Goal: Communication & Community: Answer question/provide support

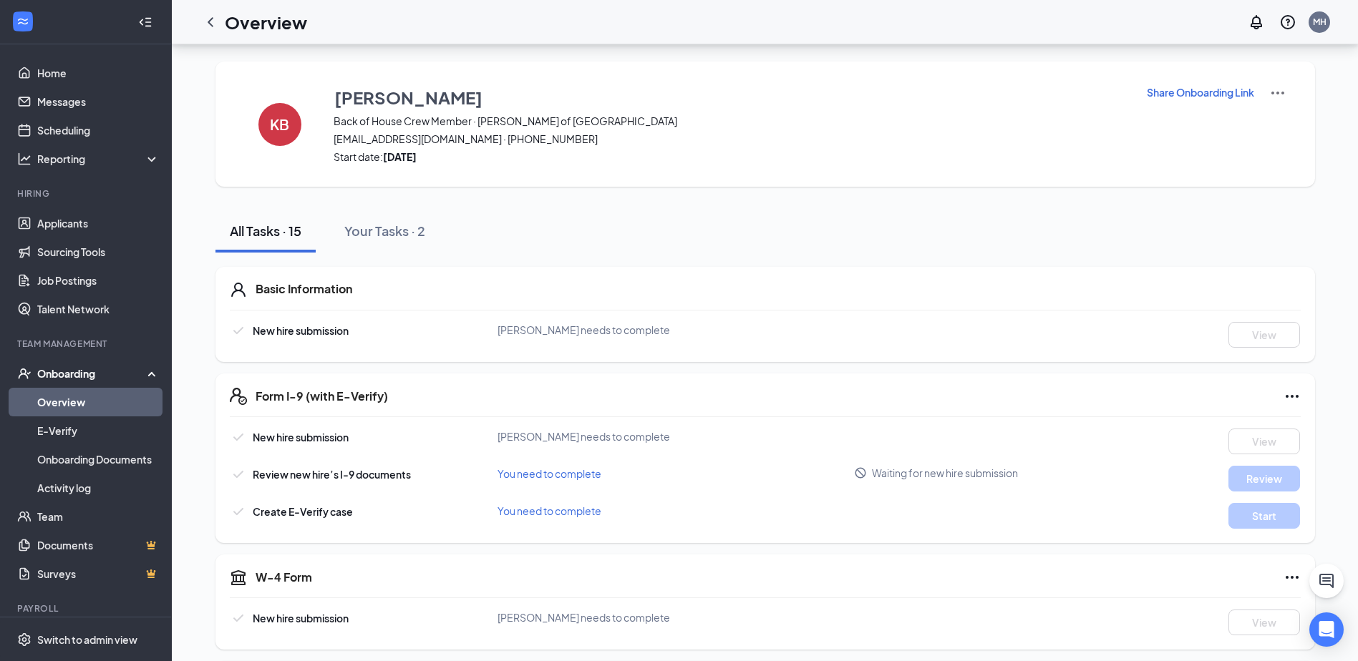
scroll to position [577, 0]
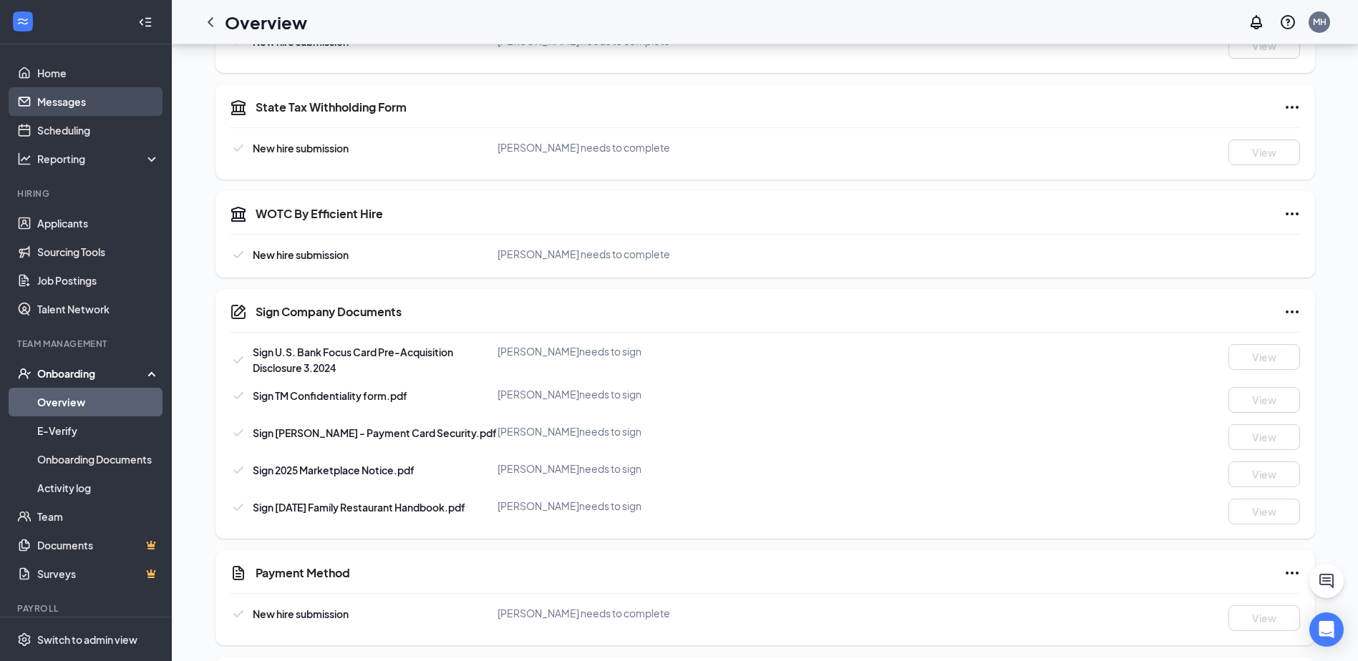
click at [87, 97] on link "Messages" at bounding box center [98, 101] width 122 height 29
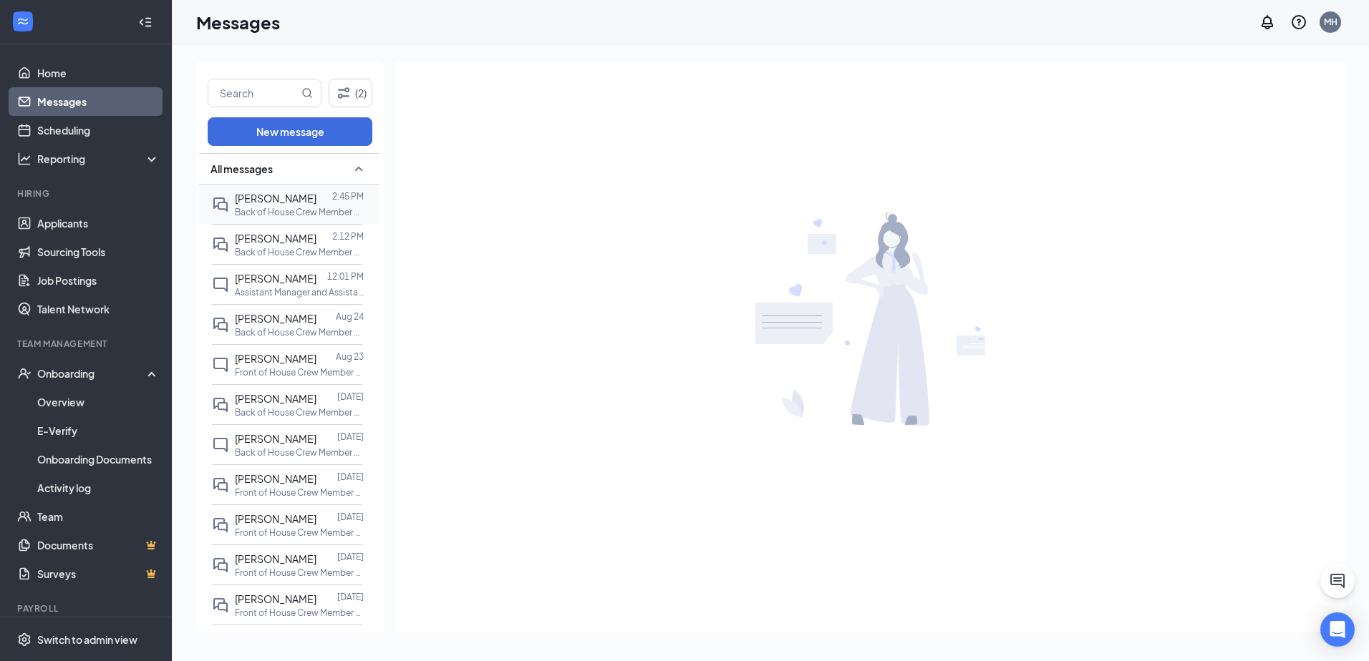
click at [306, 209] on p "Back of House Crew Member at [GEOGRAPHIC_DATA][PERSON_NAME] of [GEOGRAPHIC_DATA]" at bounding box center [299, 212] width 129 height 12
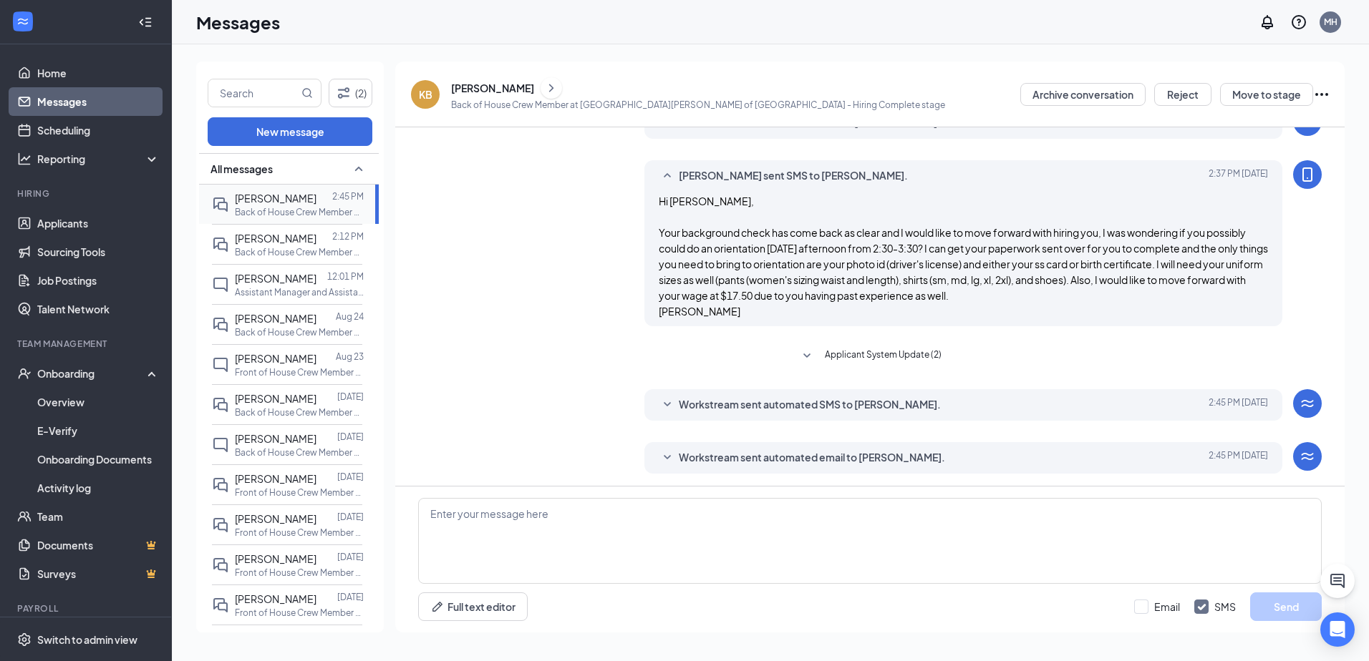
scroll to position [324, 0]
click at [85, 148] on div "Reporting" at bounding box center [86, 159] width 172 height 29
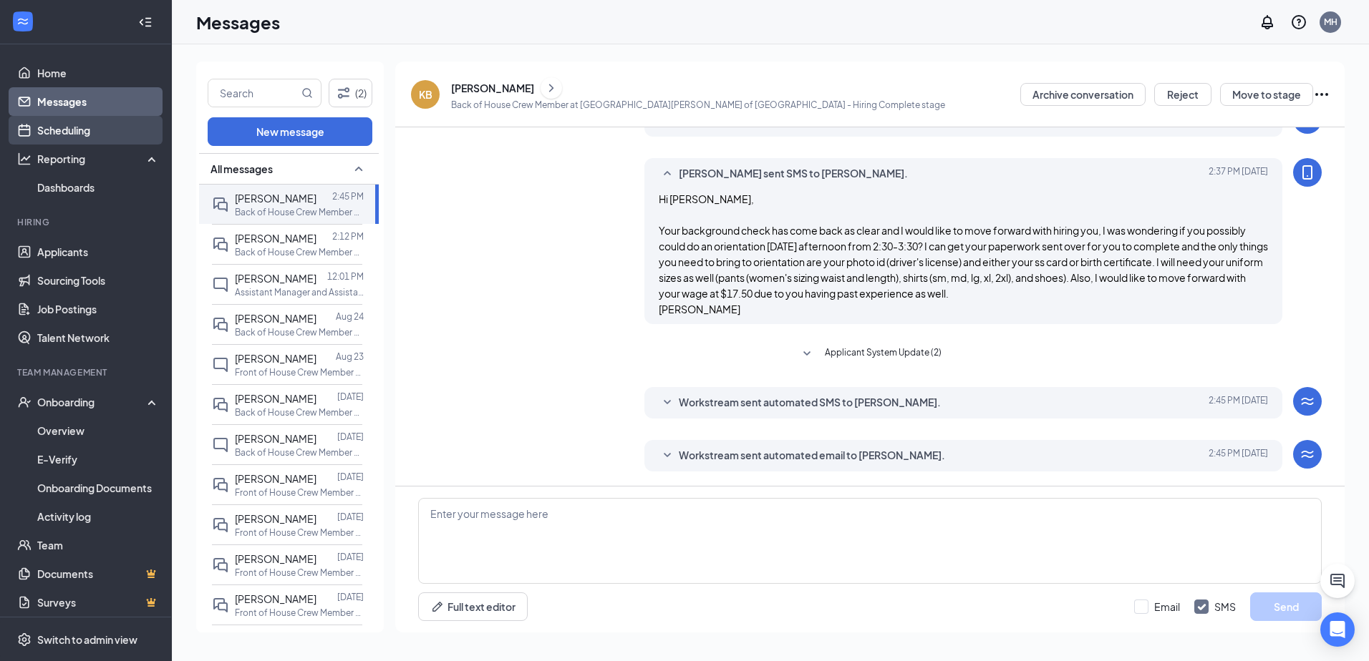
click at [81, 125] on link "Scheduling" at bounding box center [98, 130] width 122 height 29
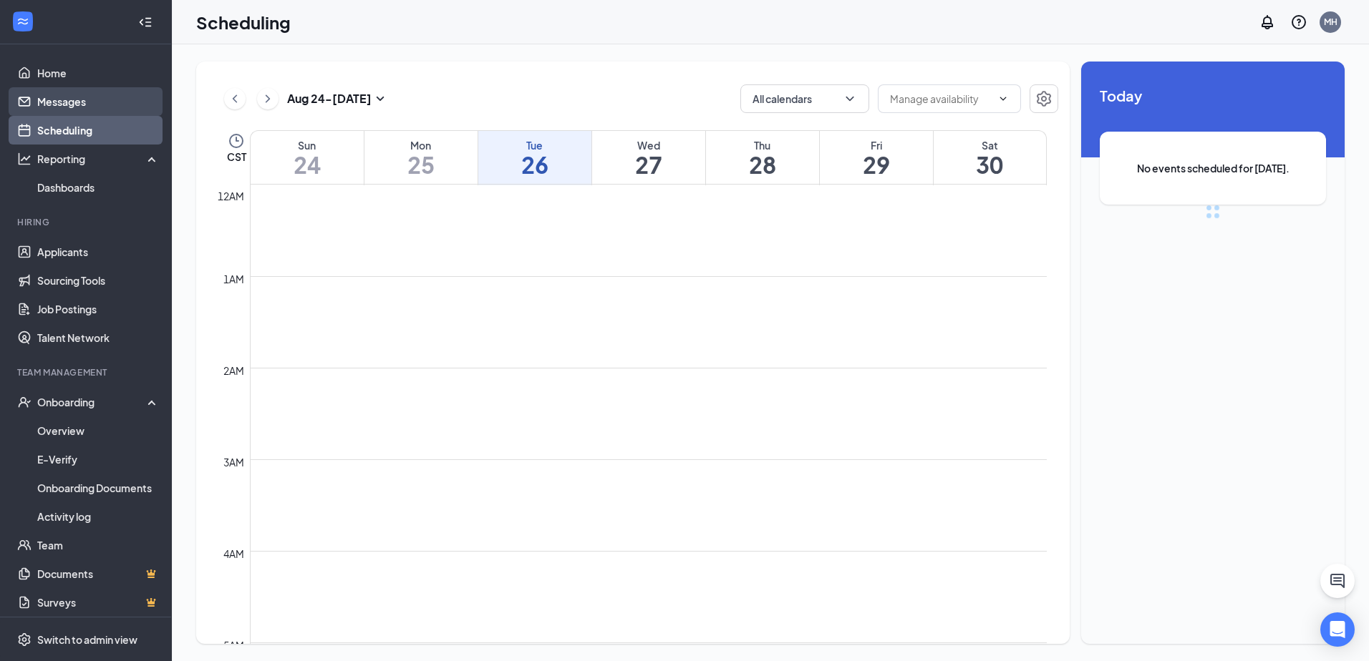
scroll to position [704, 0]
click at [82, 102] on link "Messages" at bounding box center [98, 101] width 122 height 29
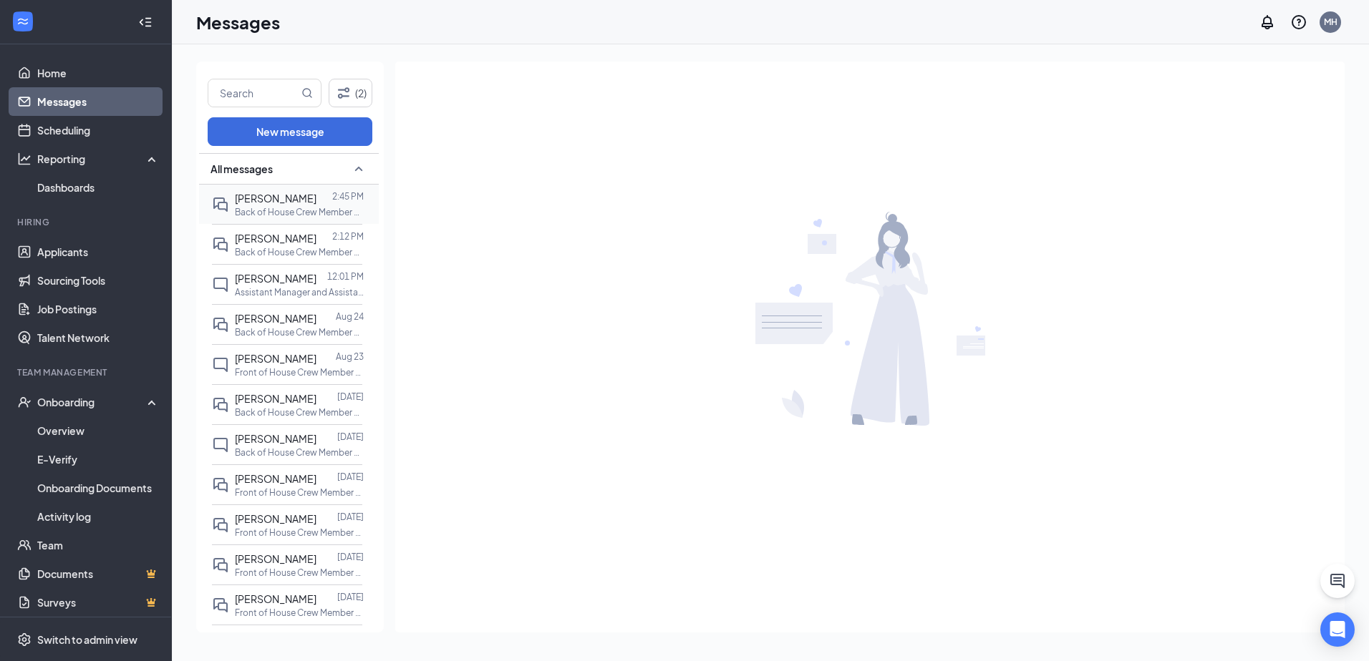
click at [324, 198] on div at bounding box center [324, 198] width 16 height 16
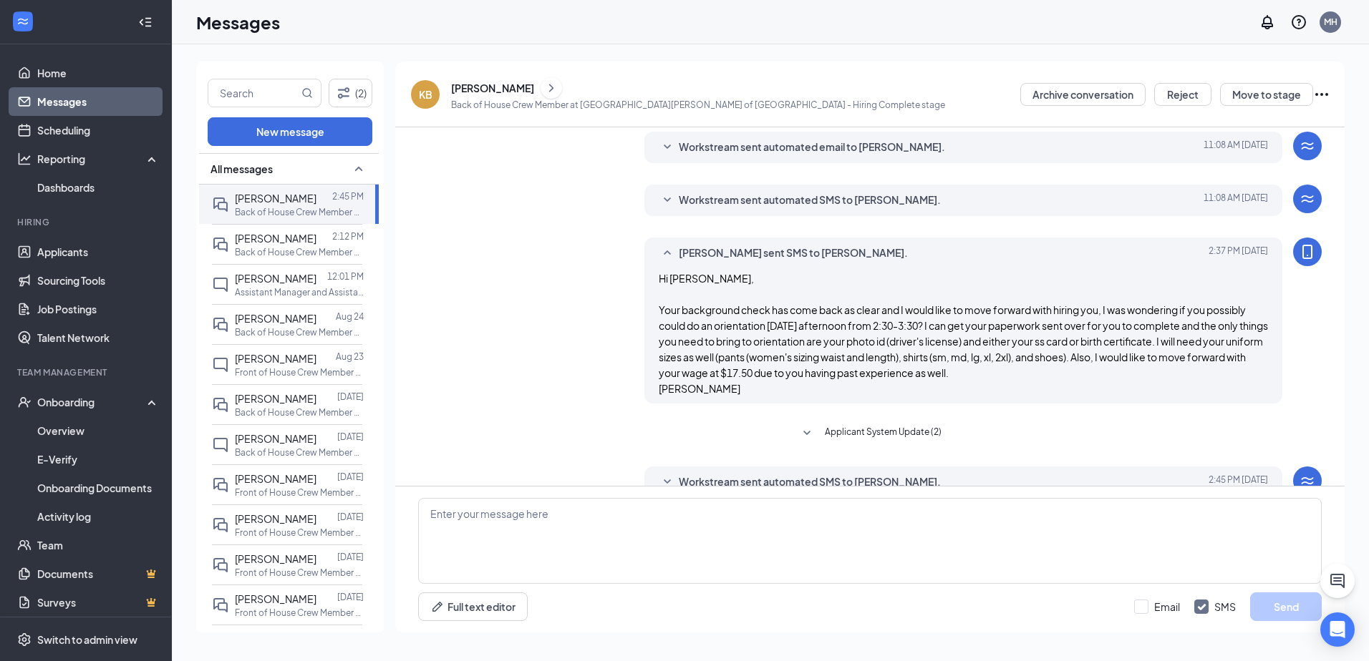
scroll to position [324, 0]
